Goal: Entertainment & Leisure: Consume media (video, audio)

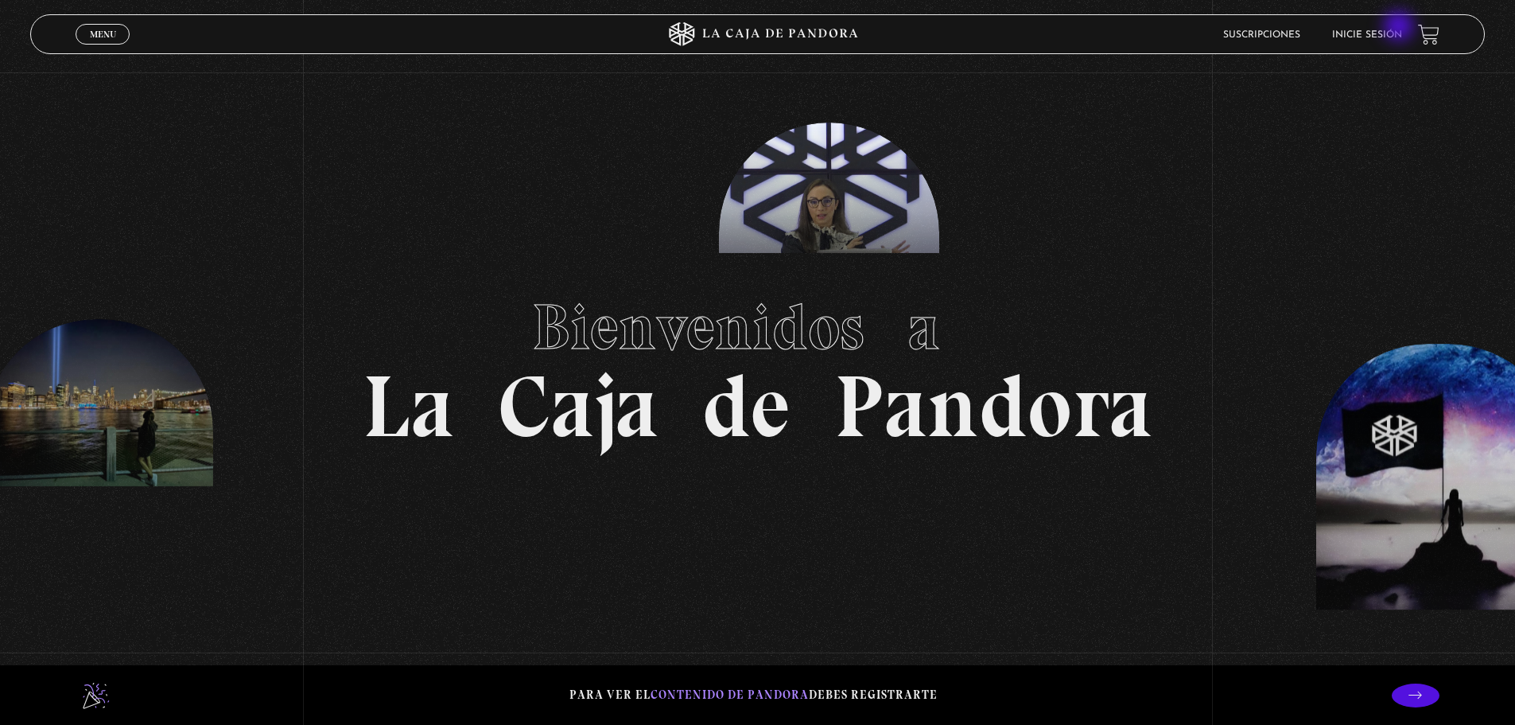
click at [1401, 28] on li "Inicie sesión" at bounding box center [1367, 34] width 70 height 25
click at [1357, 31] on link "Inicie sesión" at bounding box center [1367, 35] width 70 height 10
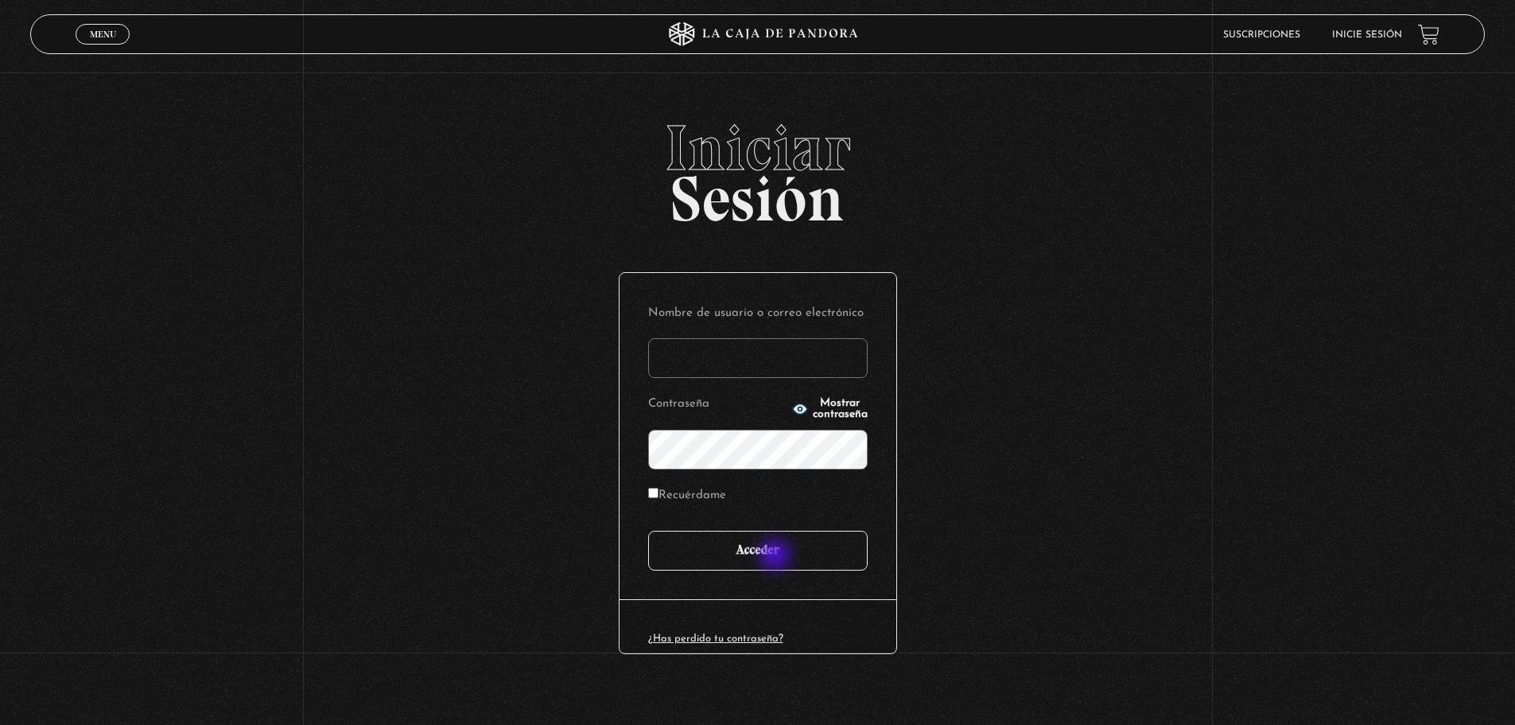
type input "kathyguevarat@gmail.com"
click at [779, 553] on input "Acceder" at bounding box center [758, 551] width 220 height 40
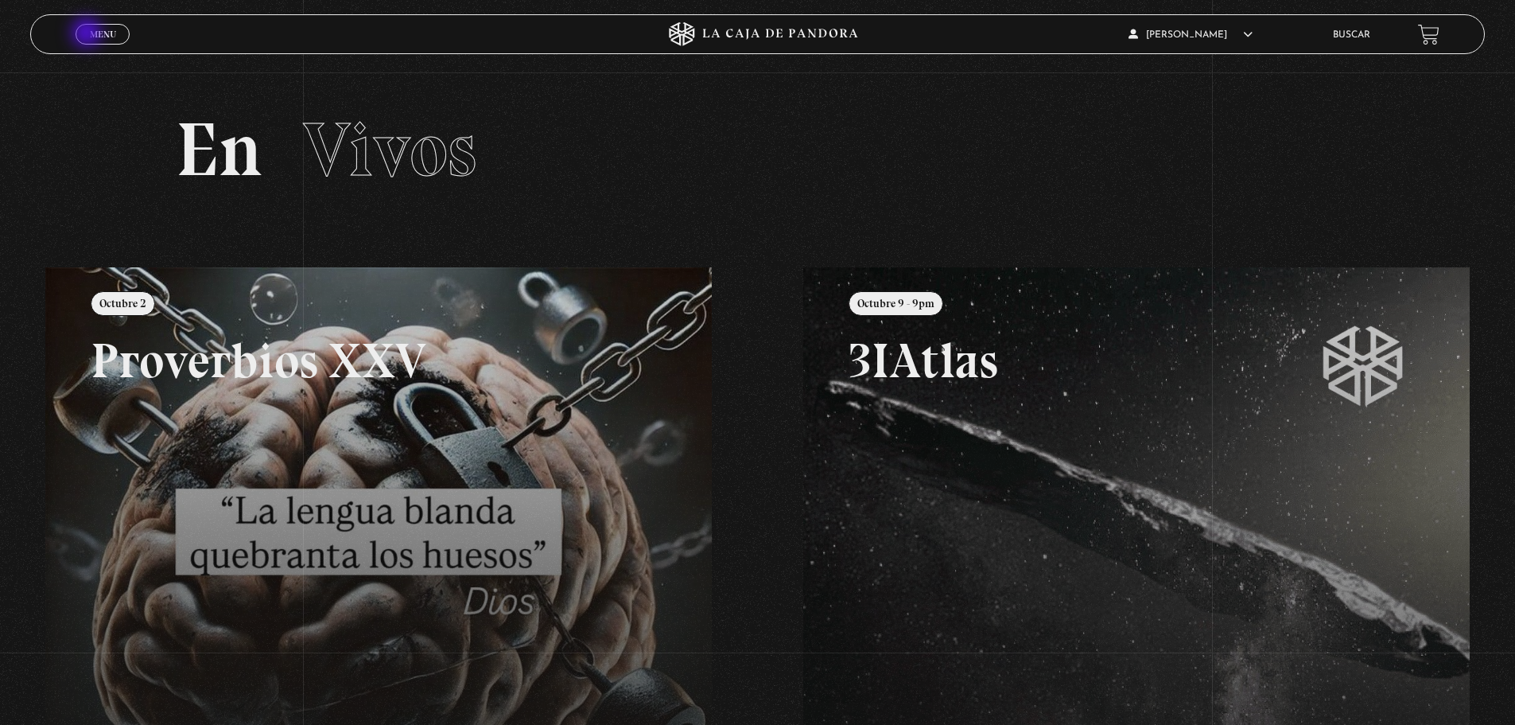
click at [90, 35] on span "Menu" at bounding box center [103, 34] width 26 height 10
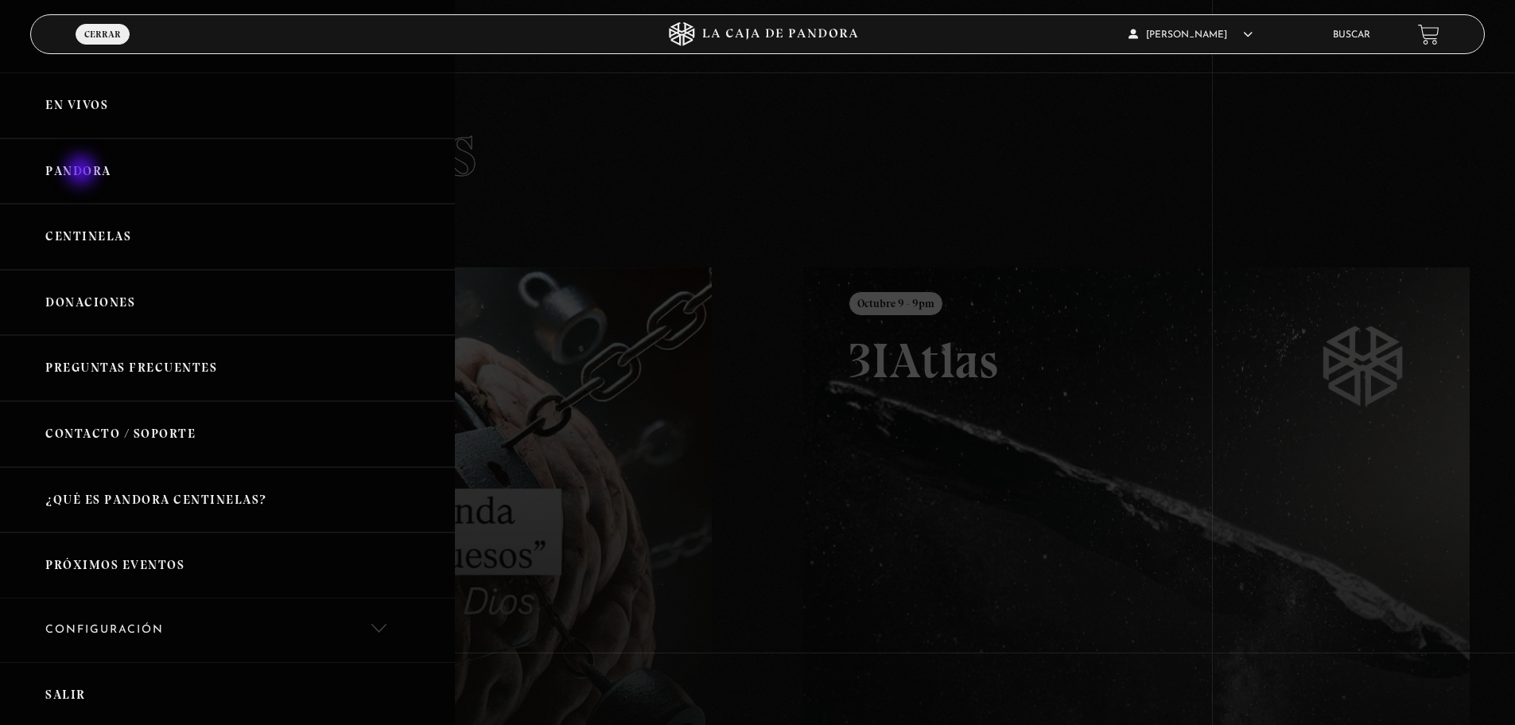
click at [83, 172] on link "Pandora" at bounding box center [227, 171] width 455 height 66
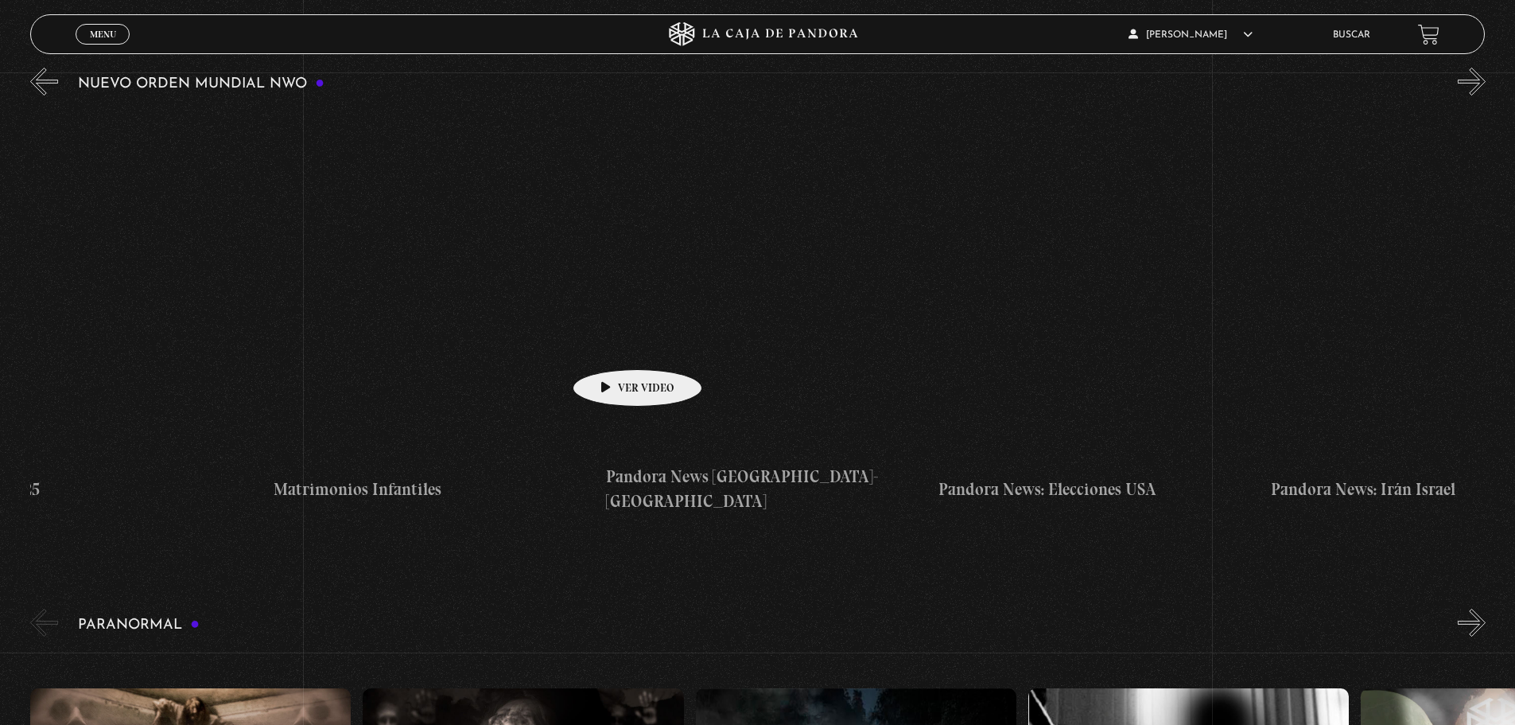
scroll to position [0, 3444]
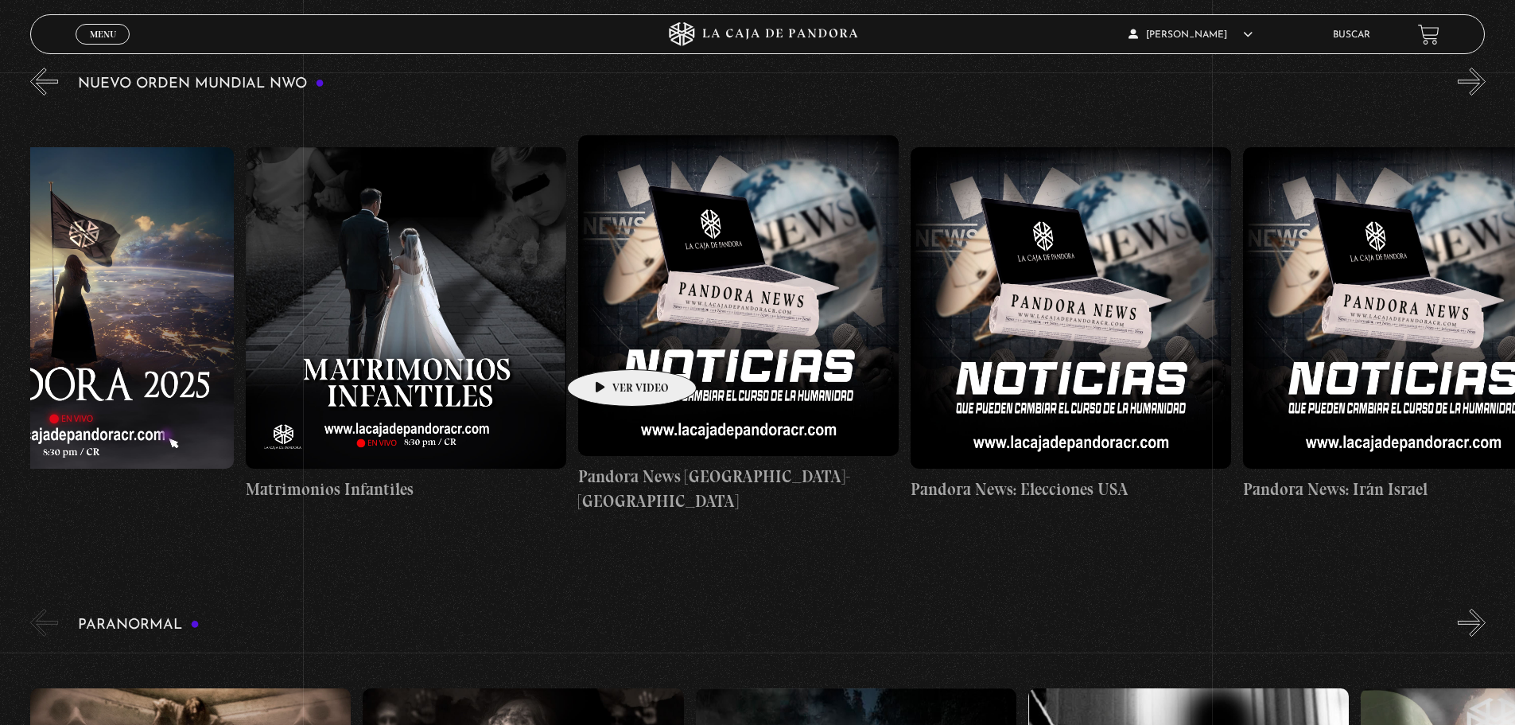
drag, startPoint x: 1296, startPoint y: 332, endPoint x: 607, endPoint y: 345, distance: 688.9
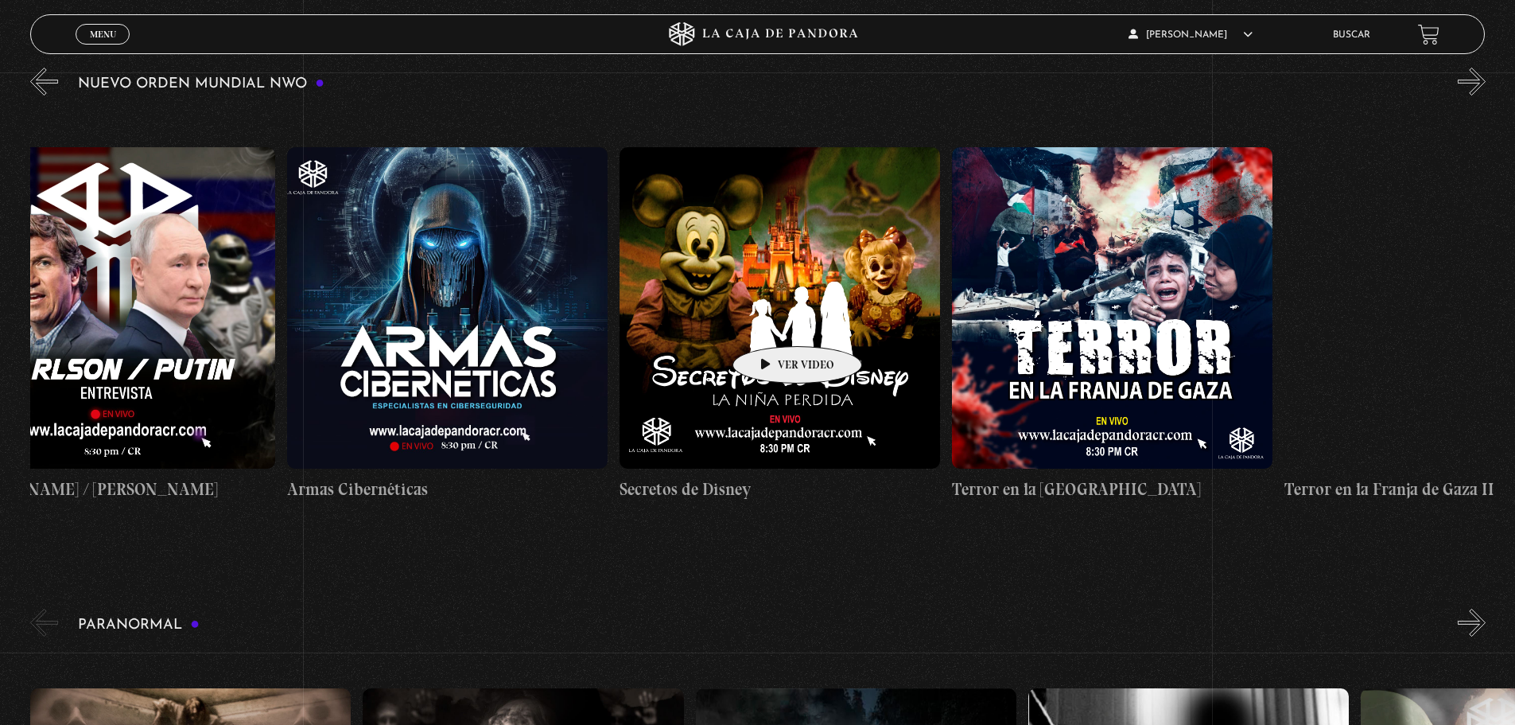
scroll to position [0, 6904]
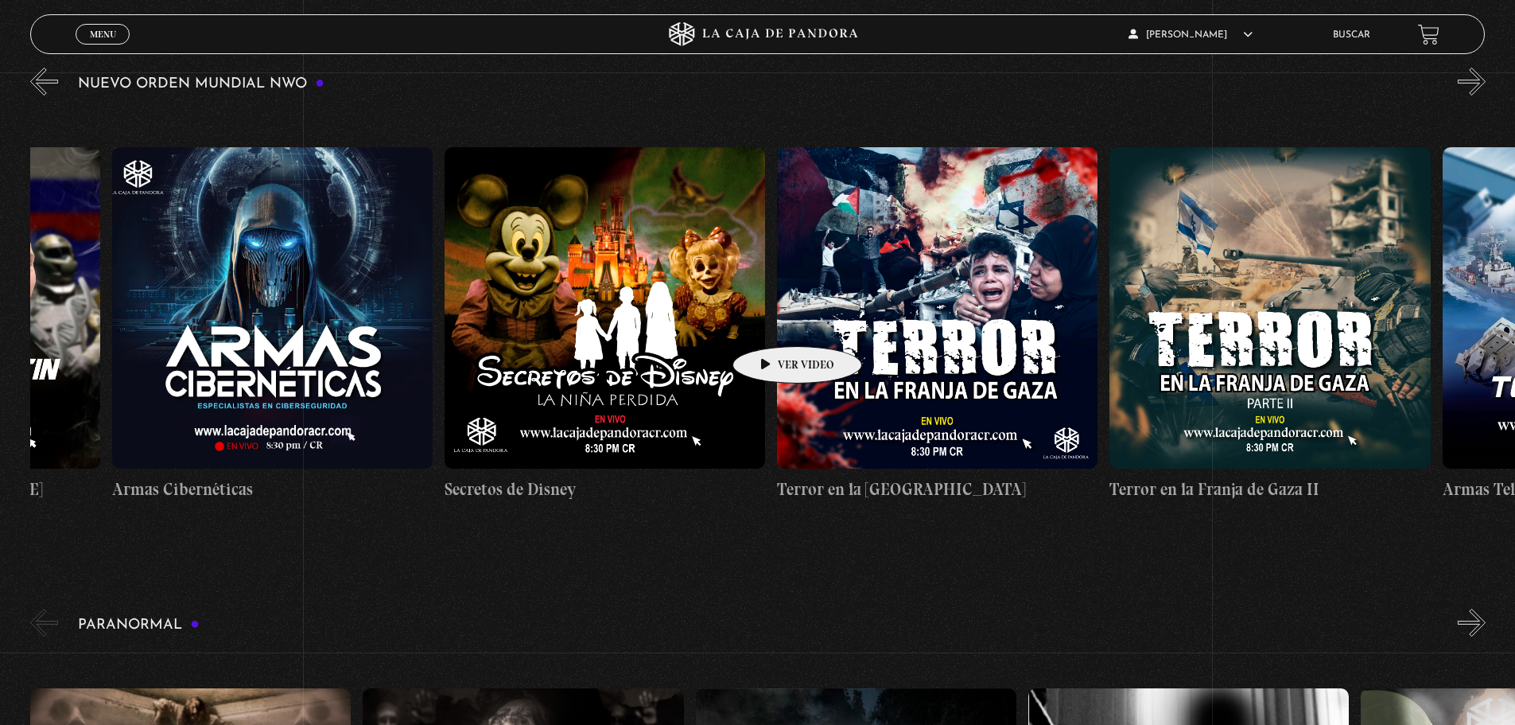
drag, startPoint x: 1312, startPoint y: 310, endPoint x: 620, endPoint y: 322, distance: 692.1
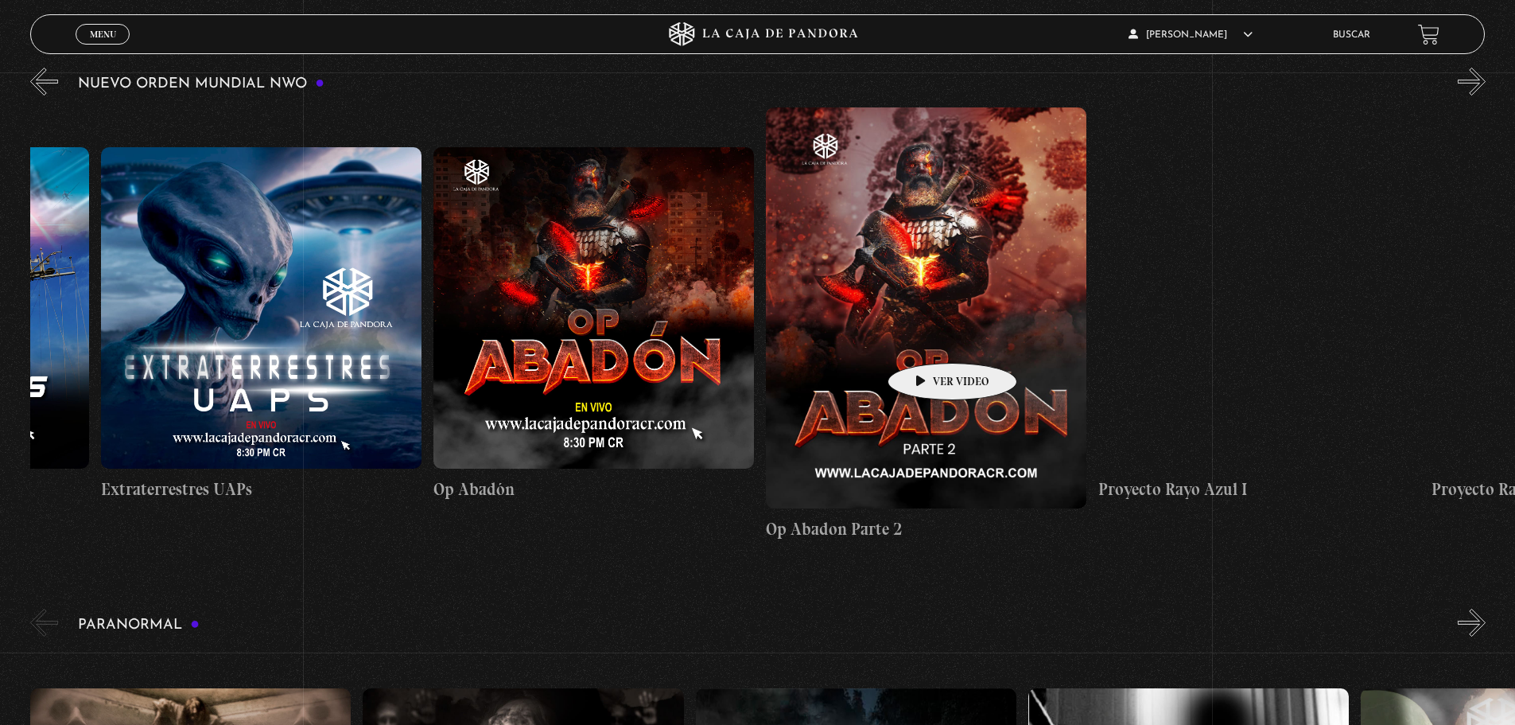
scroll to position [0, 9080]
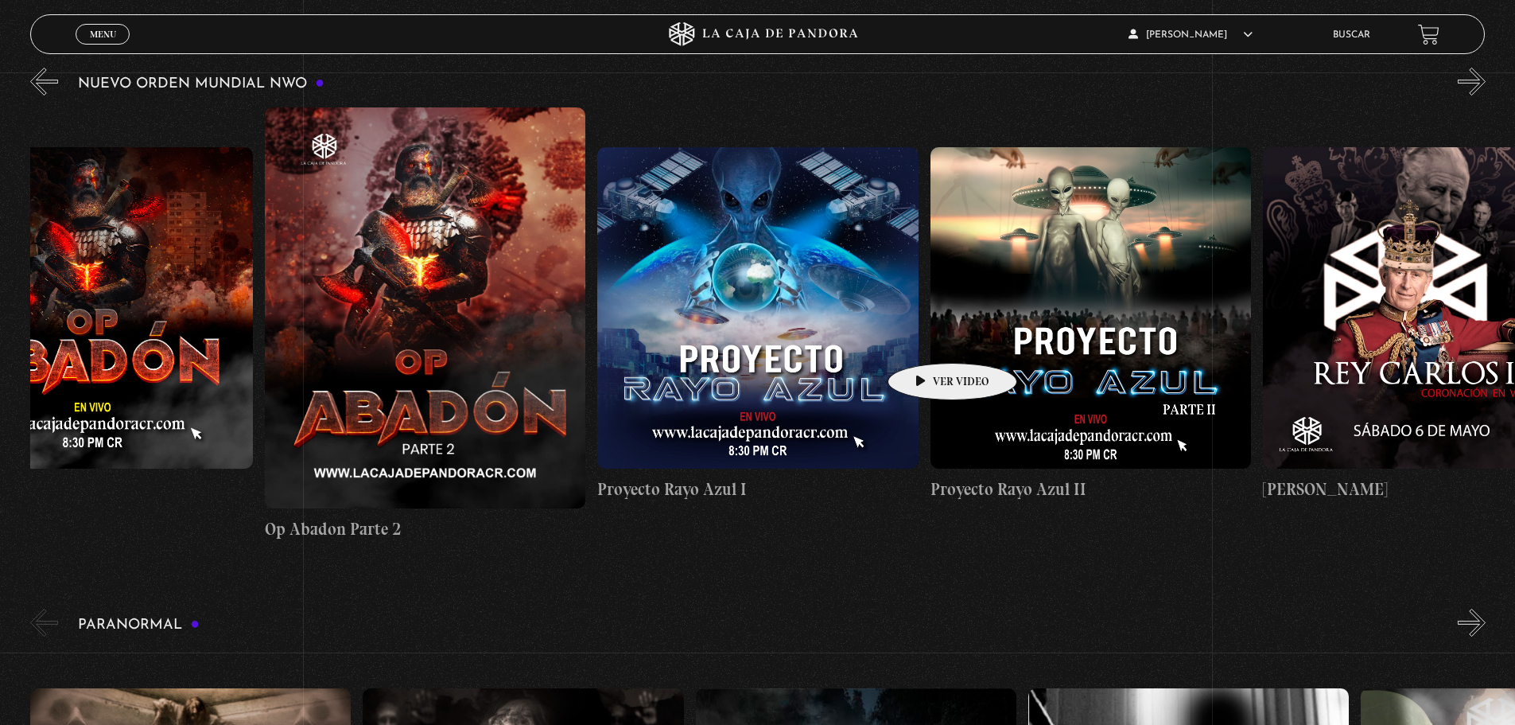
drag, startPoint x: 1340, startPoint y: 309, endPoint x: 905, endPoint y: 339, distance: 436.1
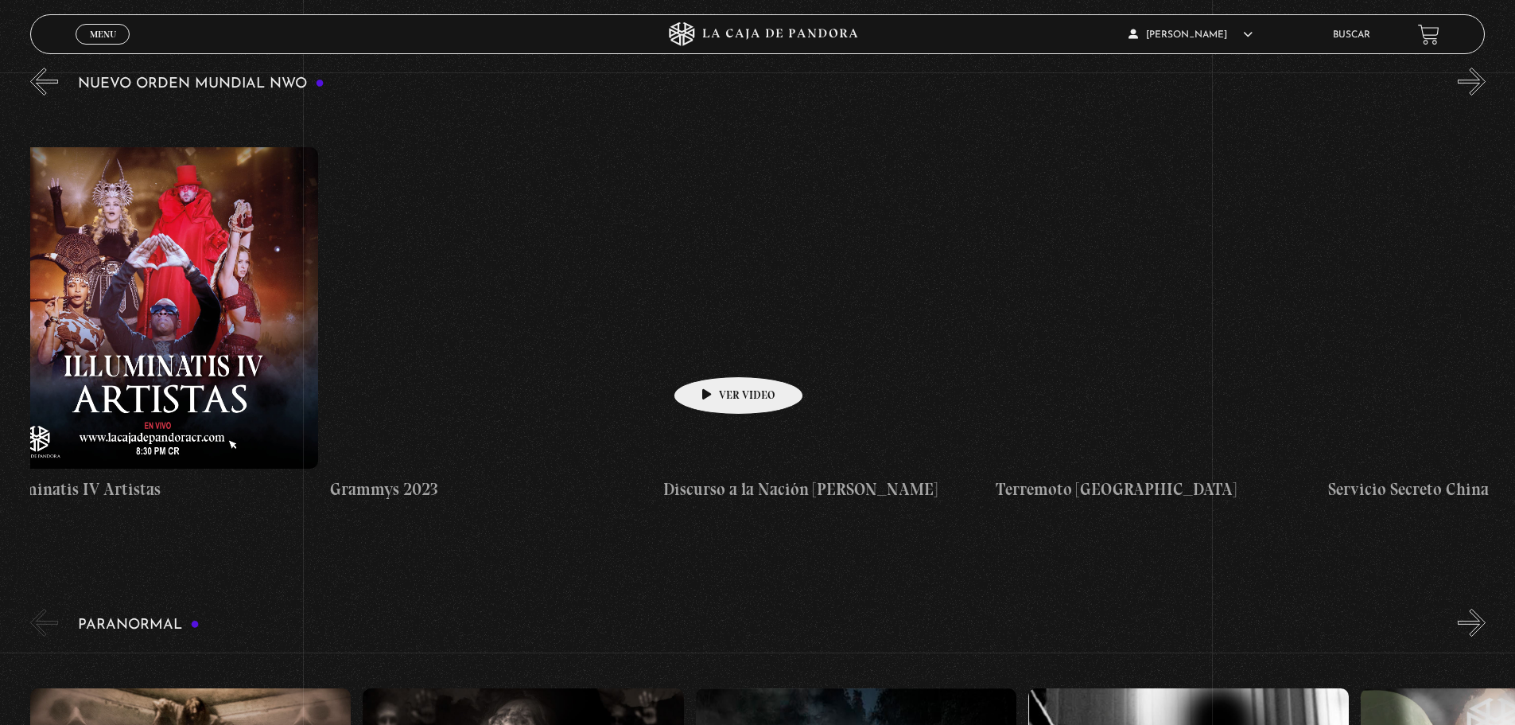
drag, startPoint x: 1335, startPoint y: 306, endPoint x: 693, endPoint y: 356, distance: 644.6
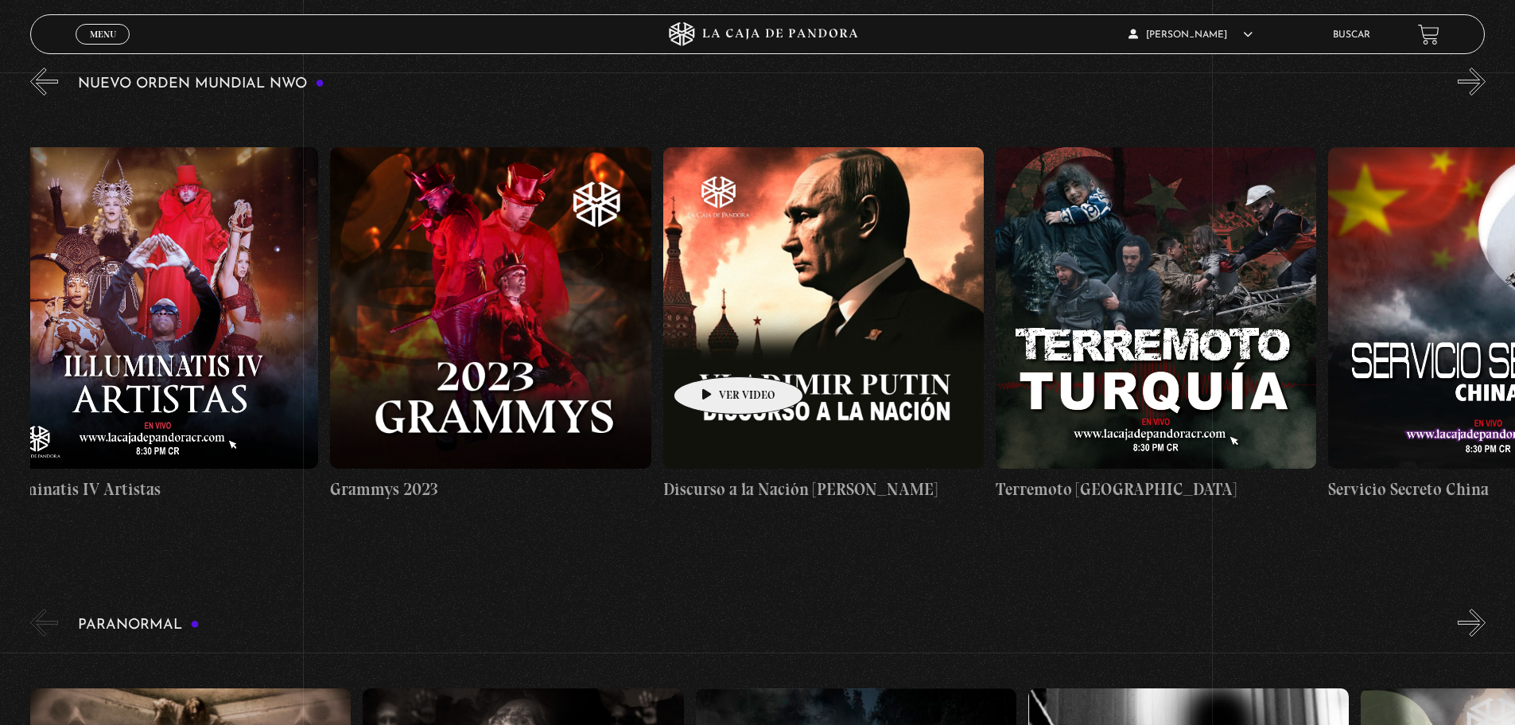
click at [693, 356] on div "Trump / Maduro Área 51 Células Durmientes Pandora News: Israel vrs Irán Parte I…" at bounding box center [996, 324] width 26613 height 434
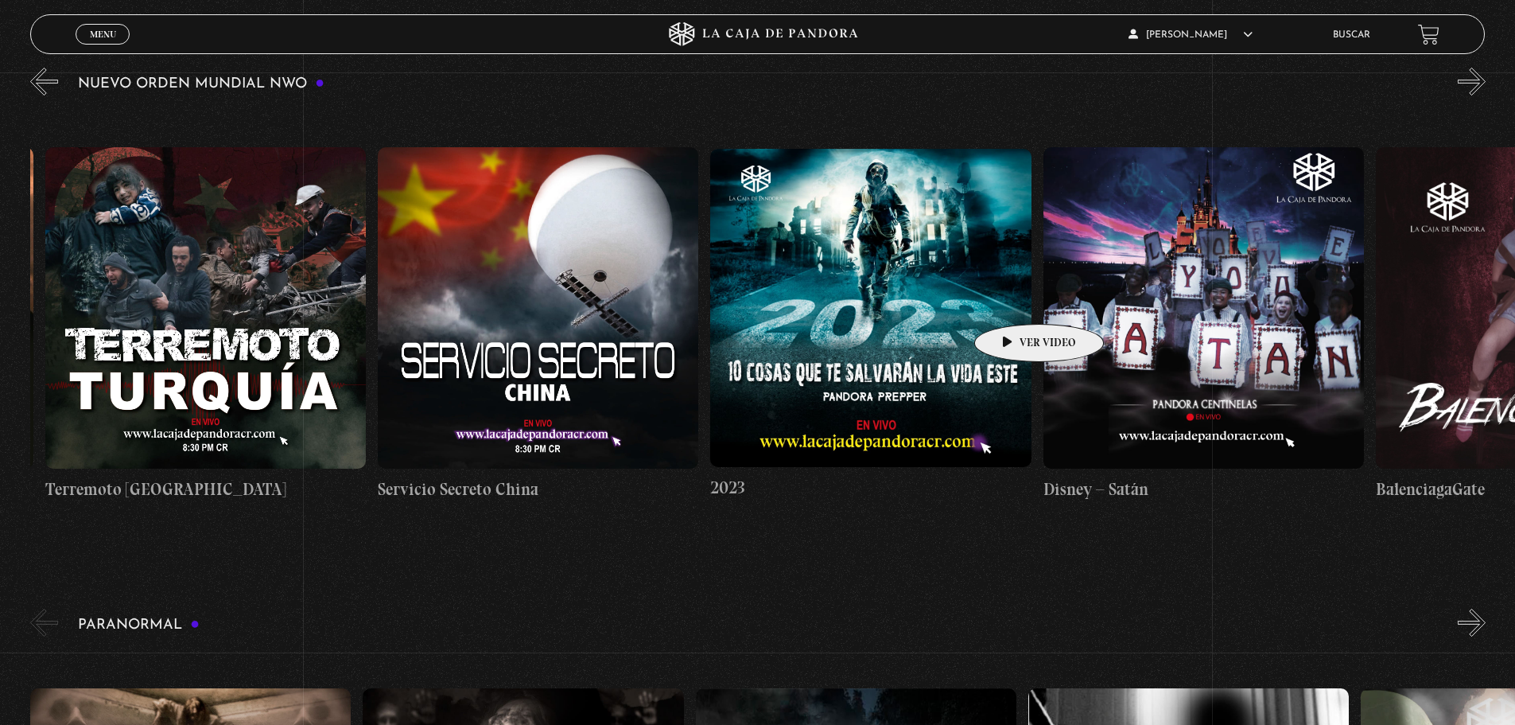
scroll to position [0, 13343]
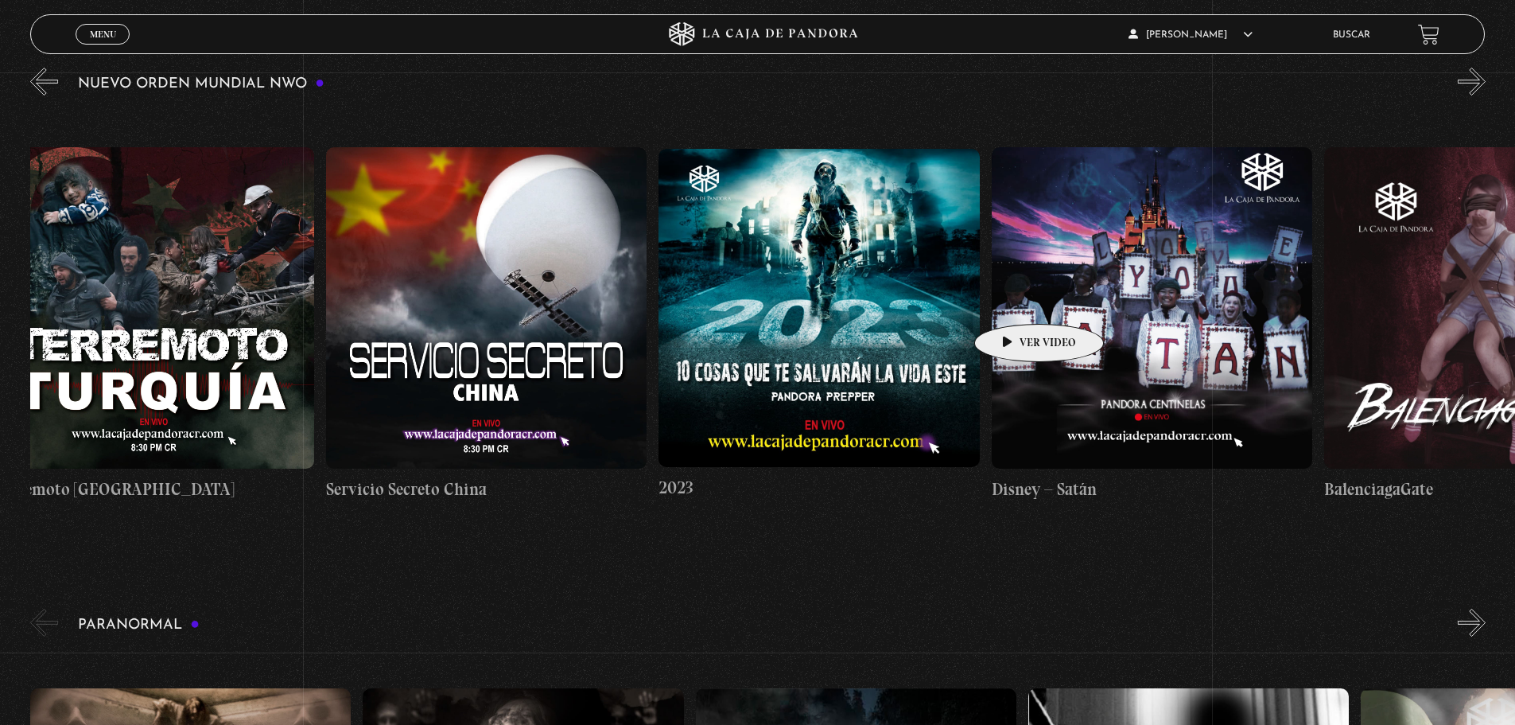
drag, startPoint x: 1174, startPoint y: 294, endPoint x: 1013, endPoint y: 300, distance: 160.8
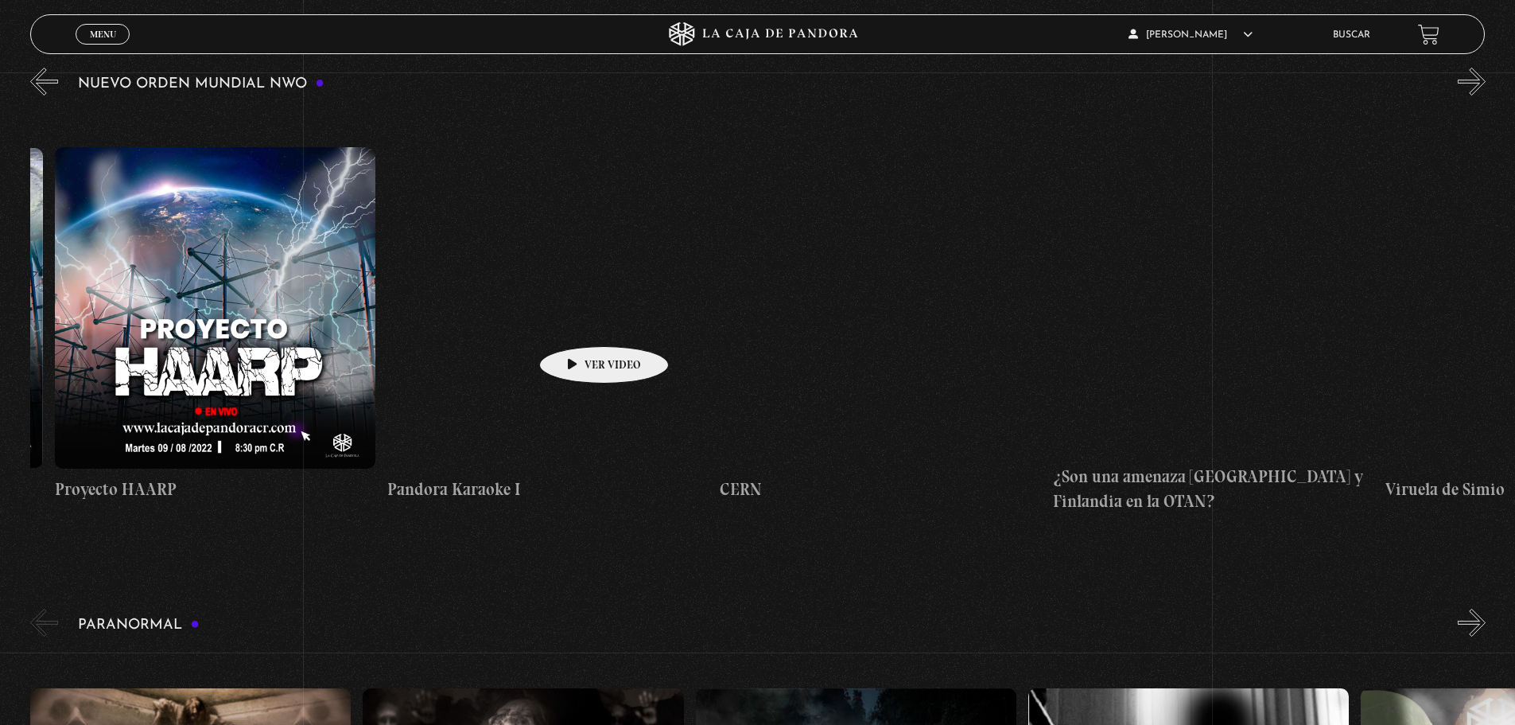
scroll to position [0, 16871]
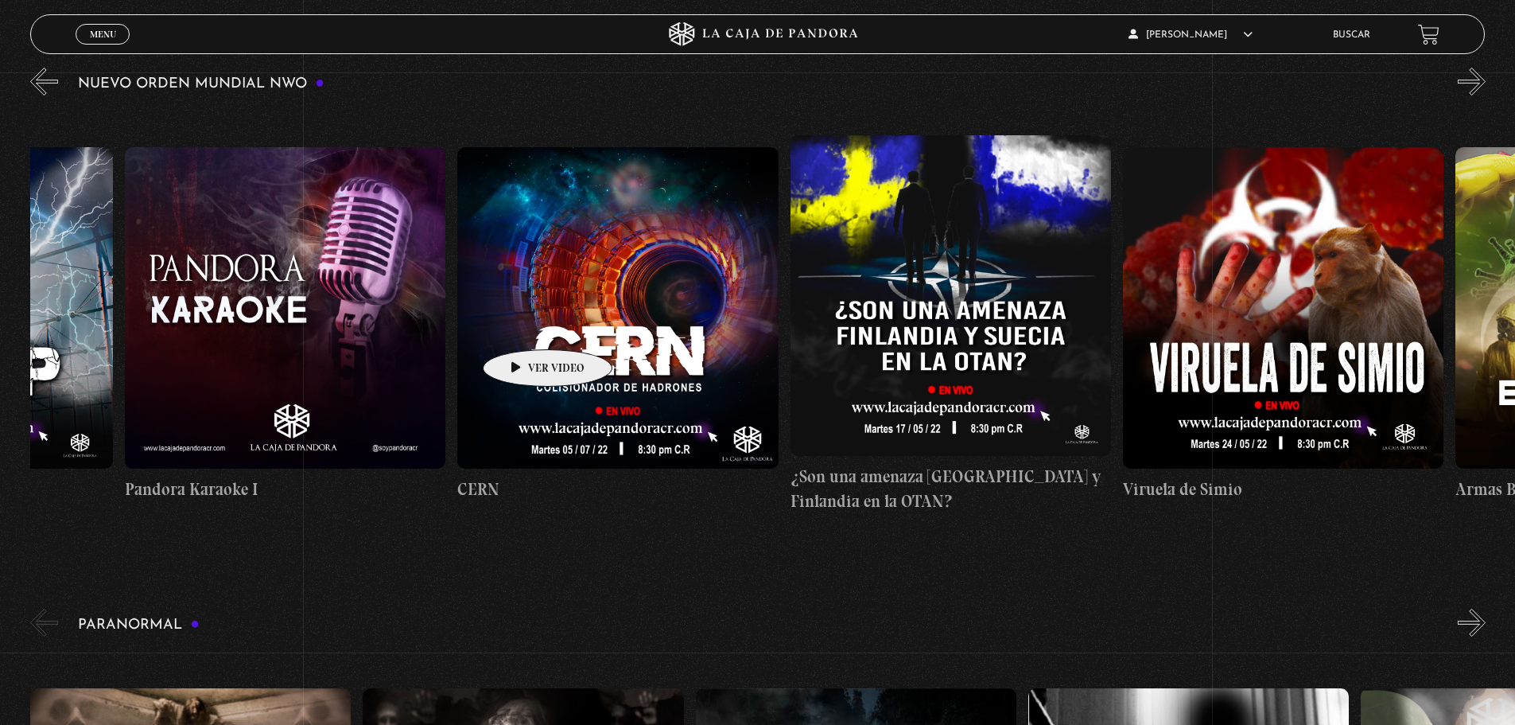
drag, startPoint x: 1228, startPoint y: 342, endPoint x: 523, endPoint y: 325, distance: 705.7
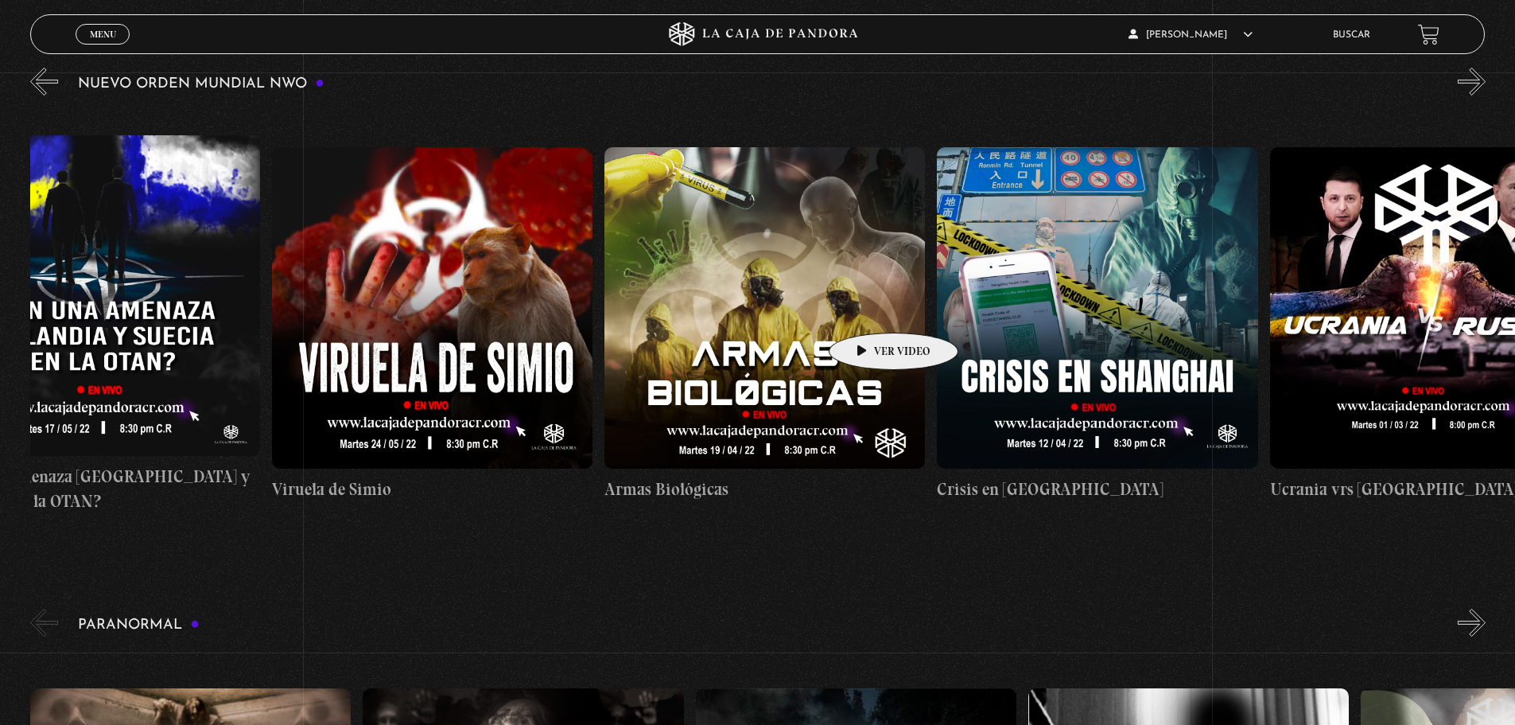
scroll to position [0, 17741]
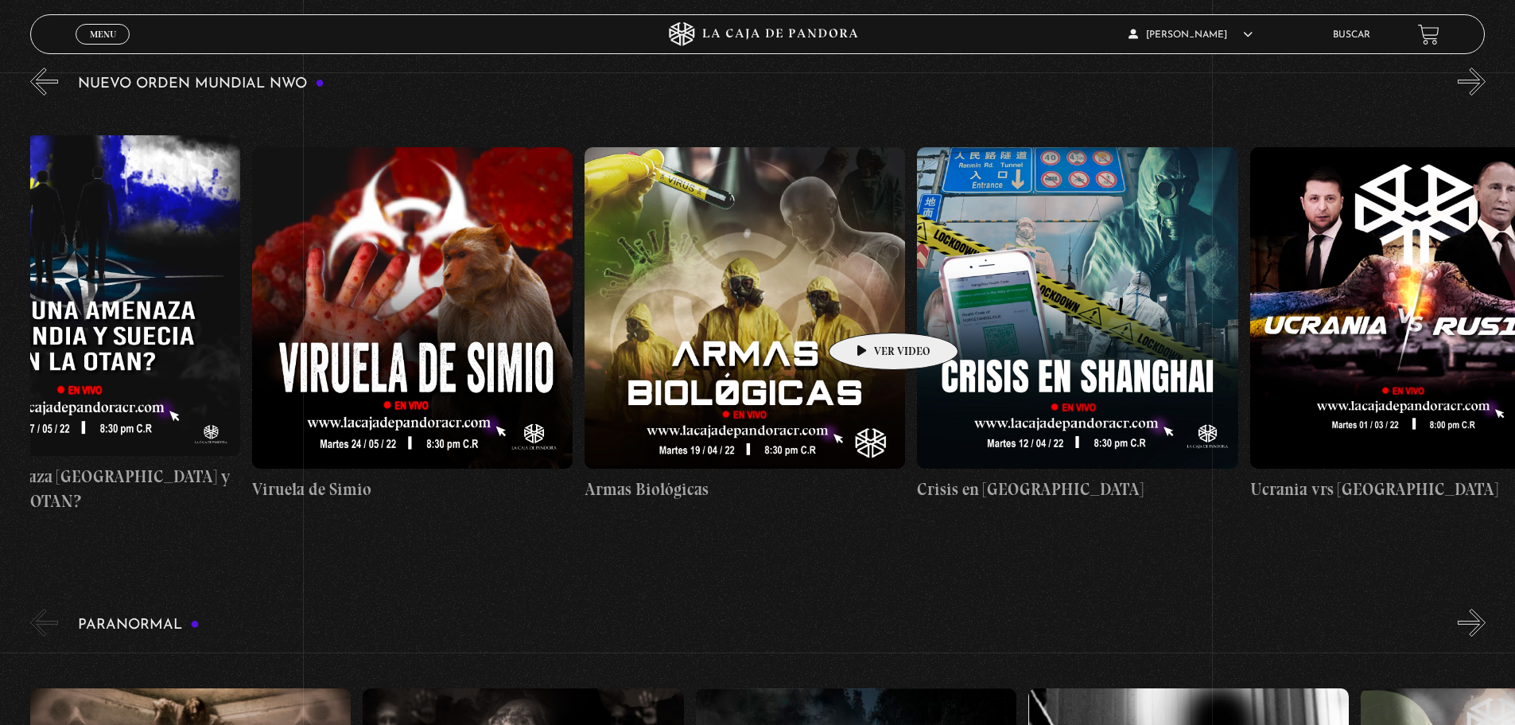
drag, startPoint x: 1043, startPoint y: 298, endPoint x: 869, endPoint y: 309, distance: 174.5
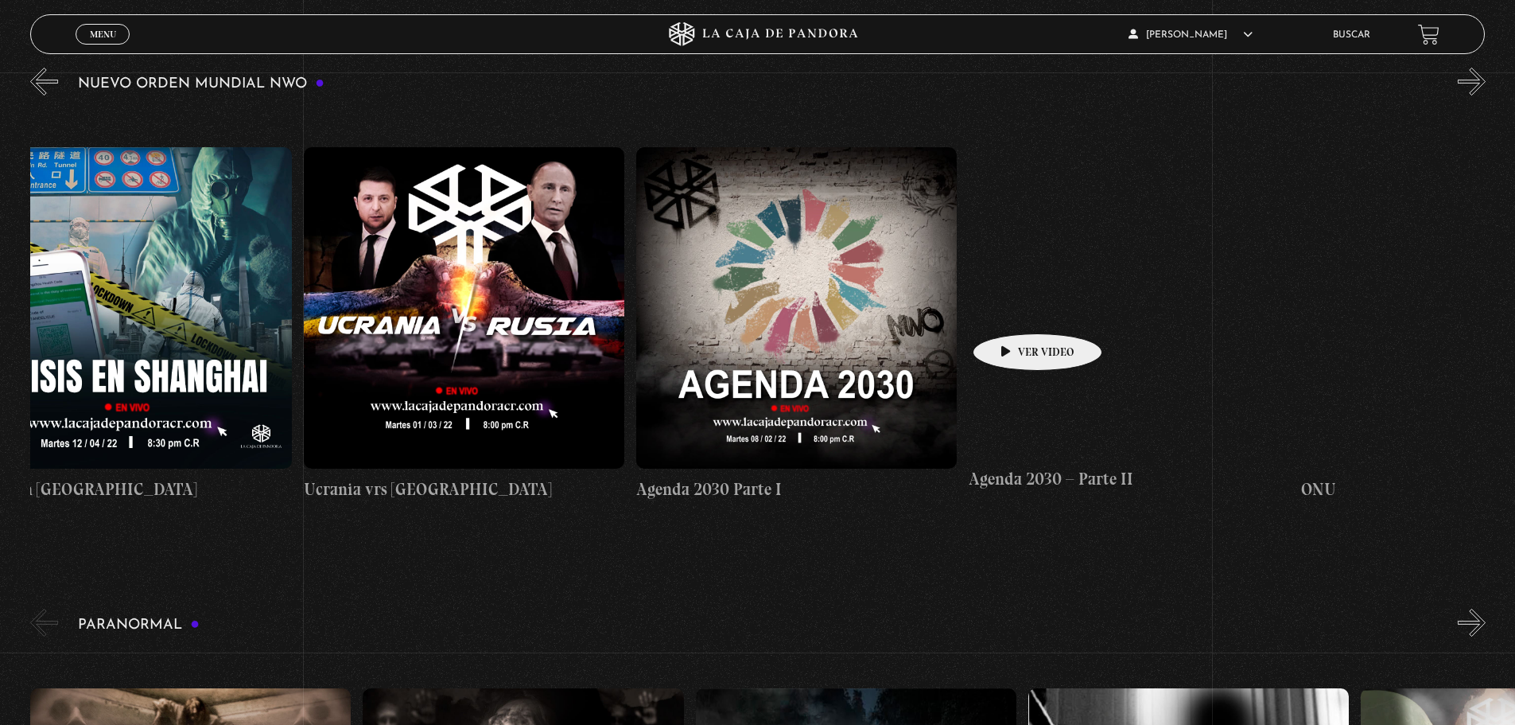
drag, startPoint x: 1201, startPoint y: 309, endPoint x: 1012, endPoint y: 309, distance: 189.3
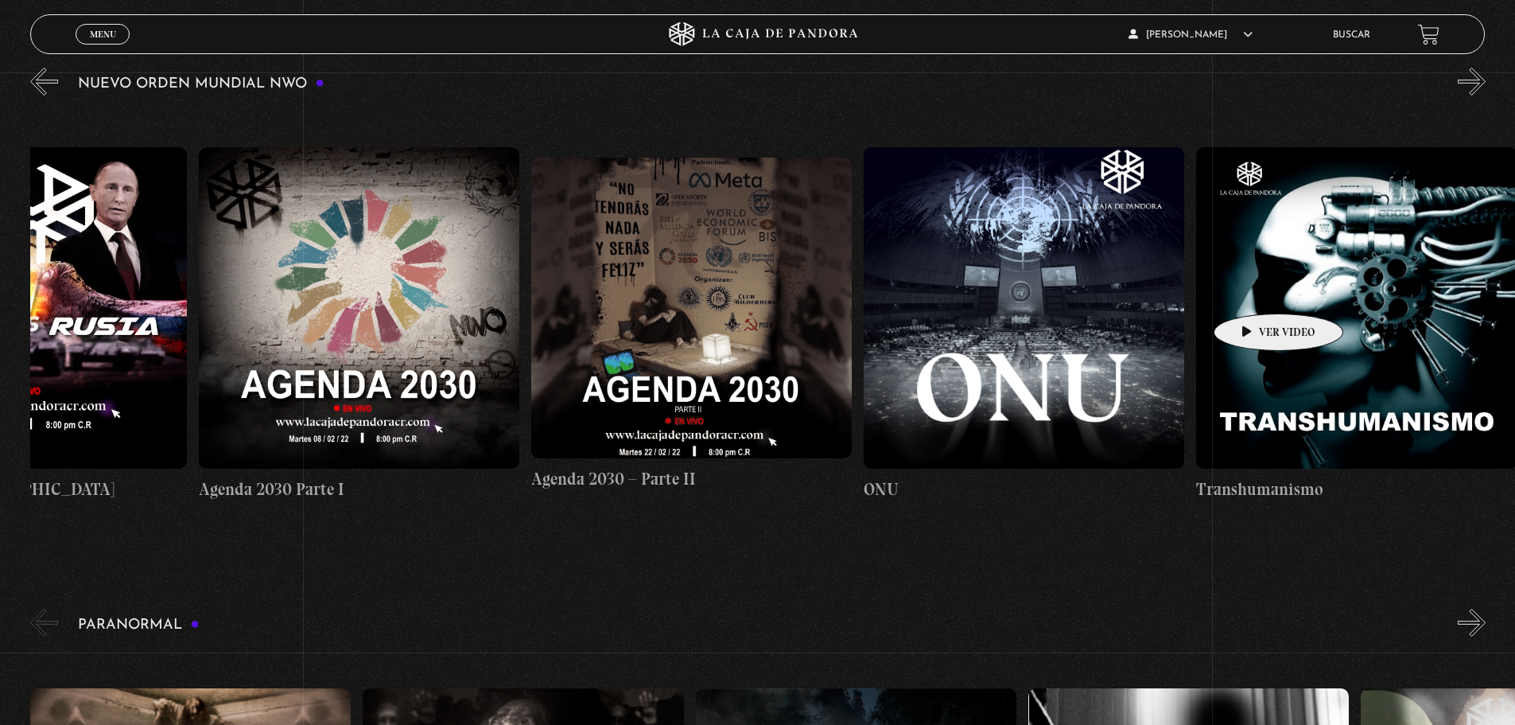
scroll to position [0, 19686]
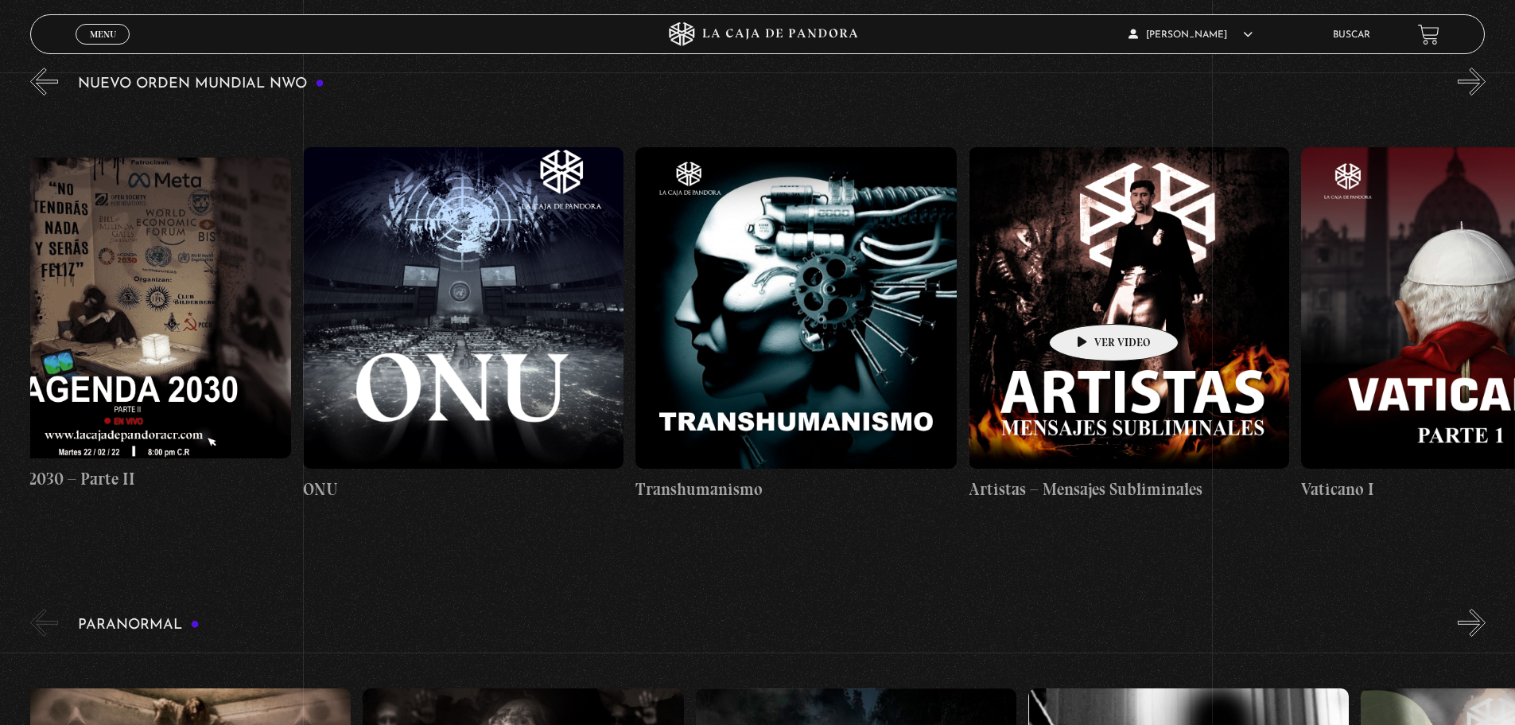
drag, startPoint x: 1247, startPoint y: 290, endPoint x: 1089, endPoint y: 300, distance: 158.6
click at [845, 275] on figure at bounding box center [796, 307] width 321 height 321
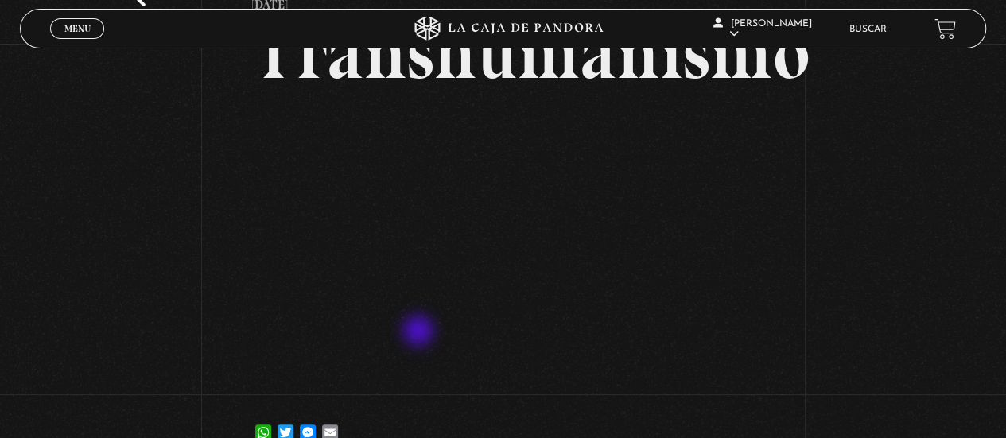
scroll to position [159, 0]
